Goal: Check status: Check status

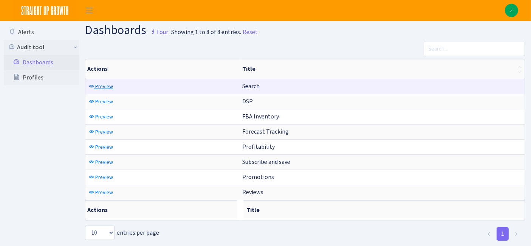
click at [96, 86] on span "Preview" at bounding box center [104, 86] width 18 height 7
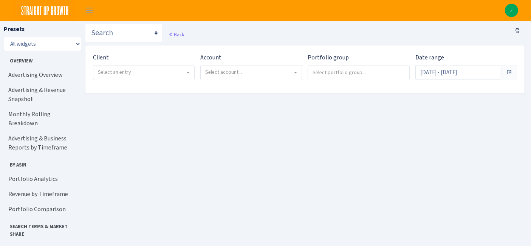
click at [152, 81] on div "Client - Bulletproof <span class="badge badge-success">Current</span><span clas…" at bounding box center [140, 69] width 107 height 33
click at [144, 73] on span "Select an entry" at bounding box center [141, 72] width 87 height 8
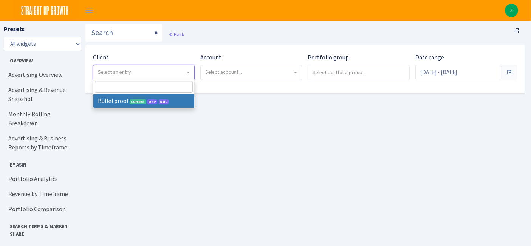
select select "409"
select select
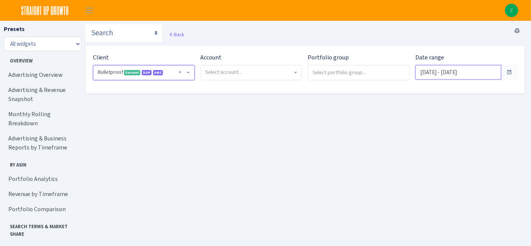
click at [443, 76] on input "Jul 10, 2025 - Aug 8, 2025" at bounding box center [459, 72] width 86 height 14
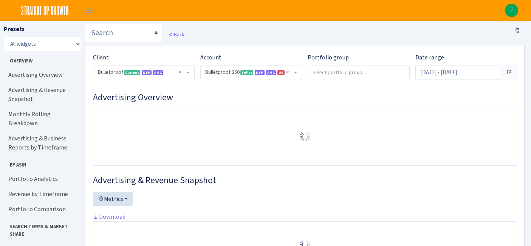
select select "3235730245795869"
click at [444, 73] on input "Jul 13, 2025 - Aug 11, 2025" at bounding box center [459, 72] width 86 height 14
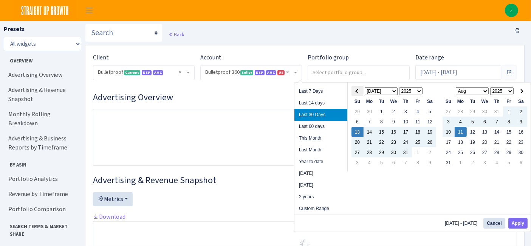
click at [357, 91] on span at bounding box center [358, 91] width 4 height 4
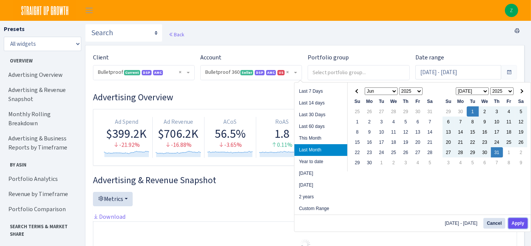
click at [518, 220] on button "Apply" at bounding box center [518, 223] width 19 height 11
type input "Jul 1, 2025 - Jul 31, 2025"
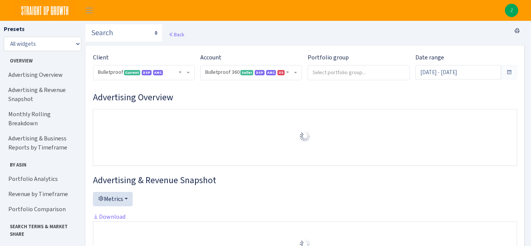
select select "3235730245795869"
click at [29, 171] on link "Portfolio Analytics" at bounding box center [42, 178] width 76 height 15
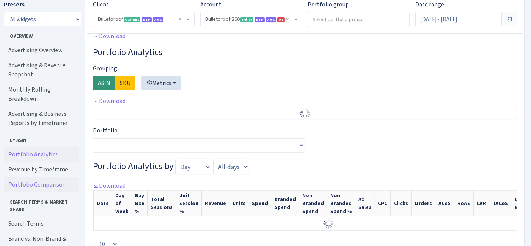
click at [44, 177] on link "Portfolio Comparison" at bounding box center [42, 184] width 76 height 15
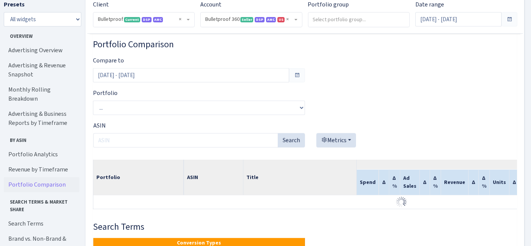
scroll to position [890, 0]
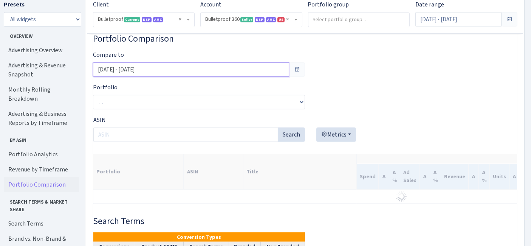
click at [167, 74] on input "May 31, 2025 - Jun 30, 2025" at bounding box center [191, 69] width 196 height 14
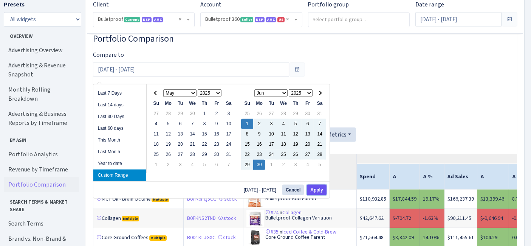
click at [319, 186] on button "Apply" at bounding box center [316, 190] width 19 height 11
type input "Jun 1, 2025 - Jun 30, 2025"
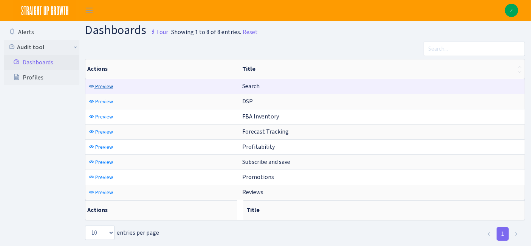
click at [103, 83] on span "Preview" at bounding box center [104, 86] width 18 height 7
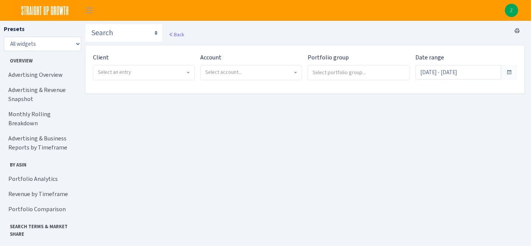
click at [478, 53] on div "Date range [DATE] - [DATE]" at bounding box center [467, 66] width 102 height 26
click at [459, 75] on input "[DATE] - [DATE]" at bounding box center [459, 72] width 86 height 14
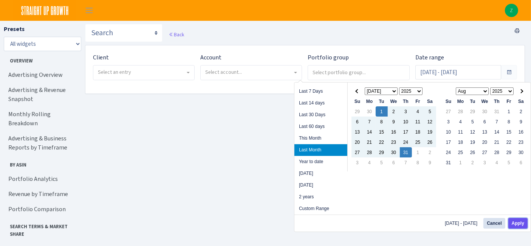
click at [520, 224] on button "Apply" at bounding box center [518, 223] width 19 height 11
type input "Jul 1, 2025 - Jul 31, 2025"
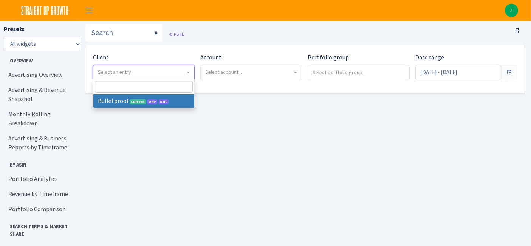
click at [169, 73] on span "Select an entry" at bounding box center [141, 72] width 87 height 8
select select "409"
select select
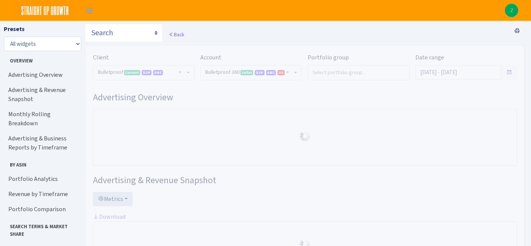
select select "3235730245795869"
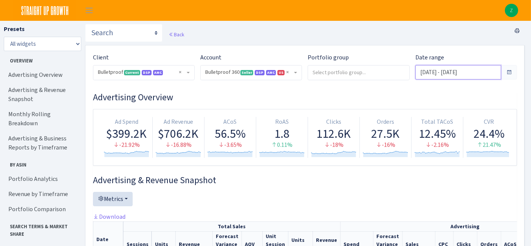
click at [466, 78] on input "Jul 13, 2025 - Aug 11, 2025" at bounding box center [459, 72] width 86 height 14
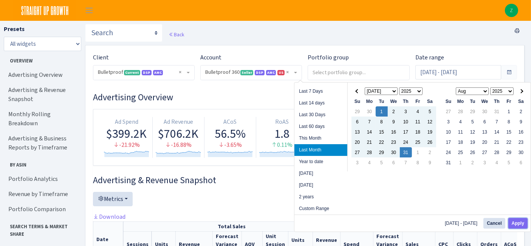
click at [520, 223] on button "Apply" at bounding box center [518, 223] width 19 height 11
type input "[DATE] - [DATE]"
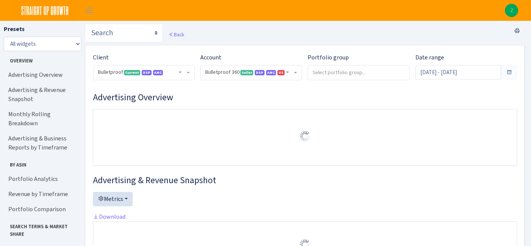
select select "3235730245795869"
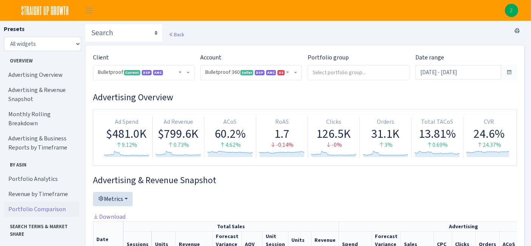
click at [45, 202] on link "Portfolio Comparison" at bounding box center [42, 209] width 76 height 15
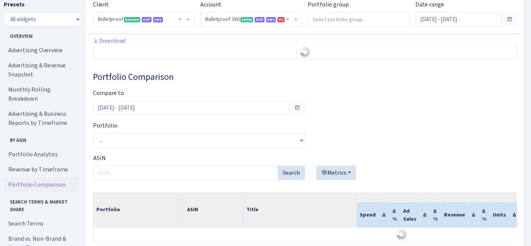
scroll to position [902, 0]
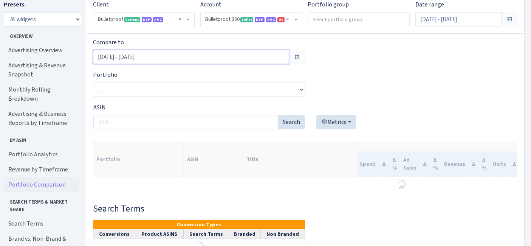
click at [187, 64] on input "[DATE] - [DATE]" at bounding box center [191, 57] width 196 height 14
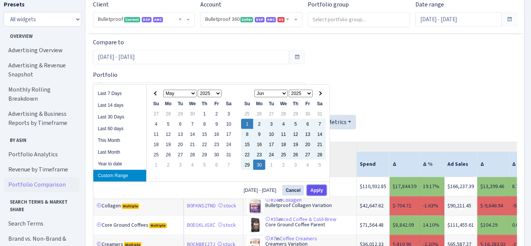
click at [324, 189] on button "Apply" at bounding box center [316, 190] width 19 height 11
type input "[DATE] - [DATE]"
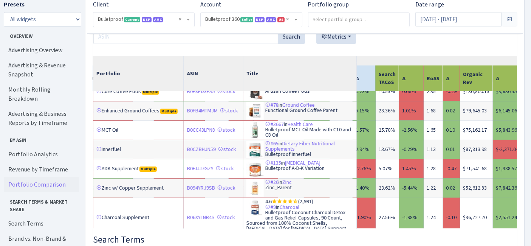
scroll to position [126, 744]
